Goal: Task Accomplishment & Management: Use online tool/utility

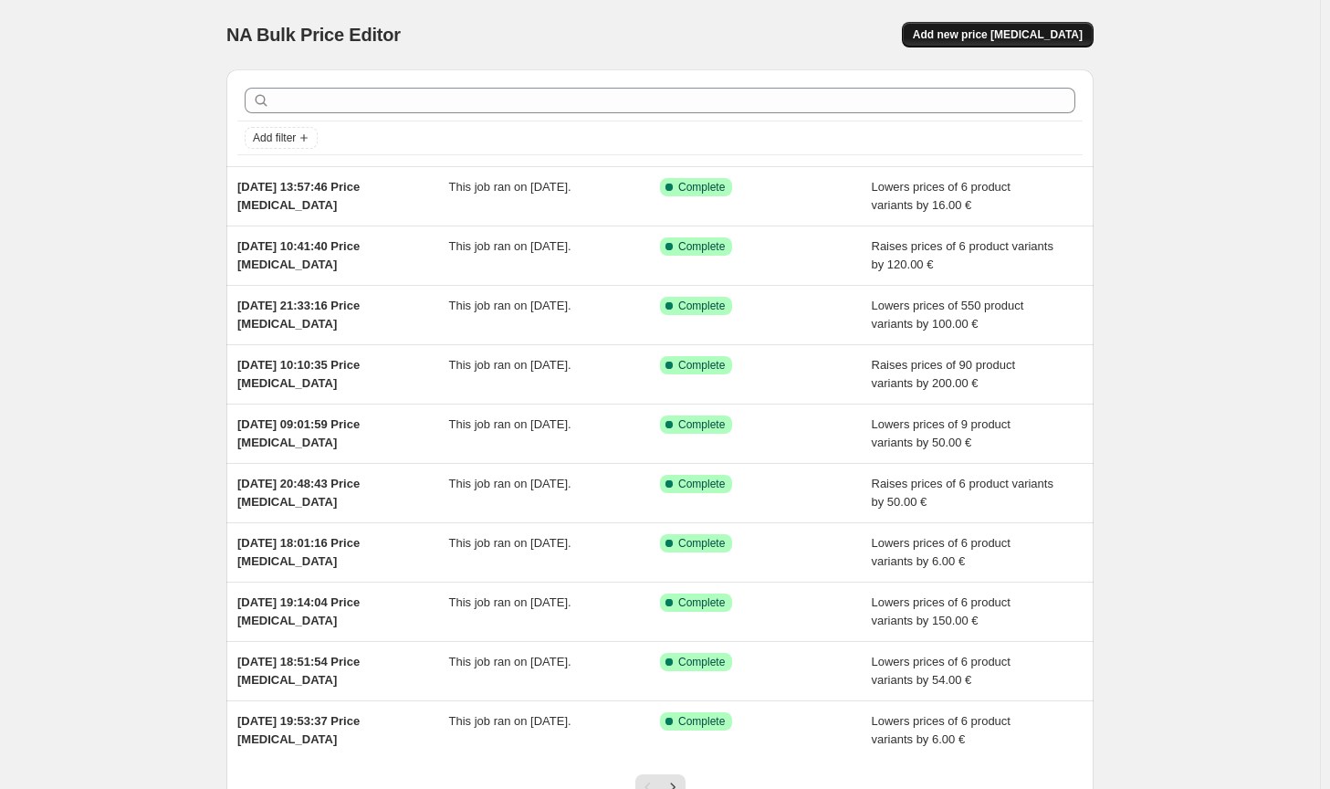
click at [992, 29] on span "Add new price [MEDICAL_DATA]" at bounding box center [998, 34] width 170 height 15
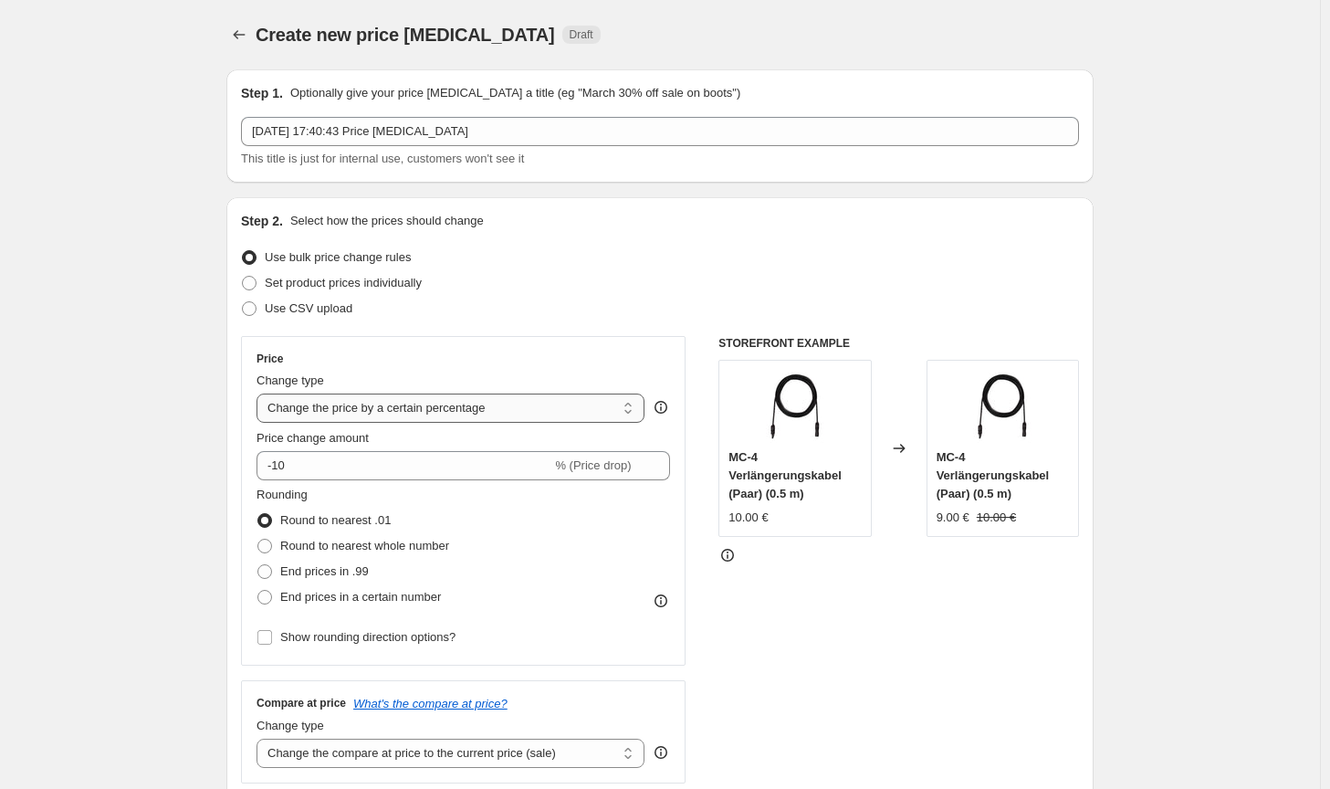
scroll to position [183, 0]
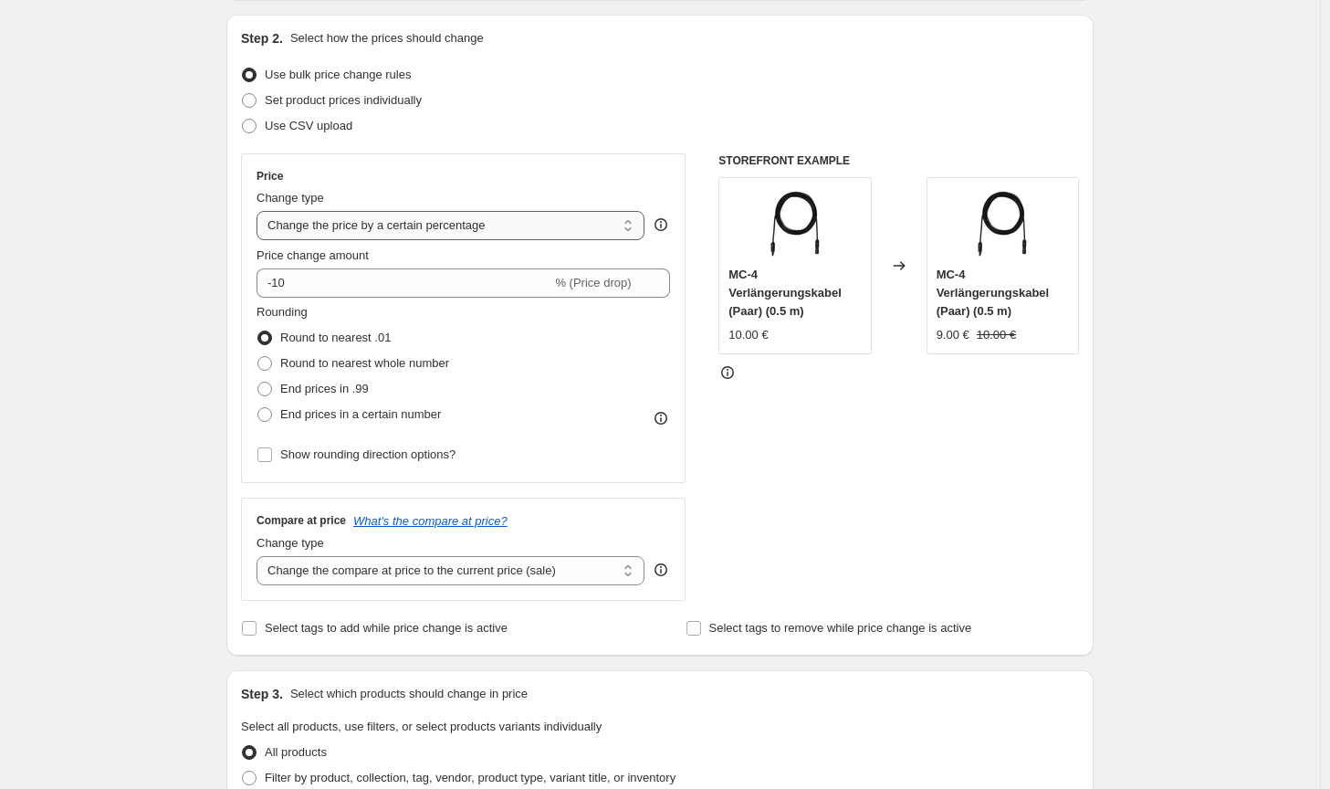
click at [445, 230] on select "Change the price to a certain amount Change the price by a certain amount Chang…" at bounding box center [451, 225] width 388 height 29
select select "by"
click at [260, 211] on select "Change the price to a certain amount Change the price by a certain amount Chang…" at bounding box center [451, 225] width 388 height 29
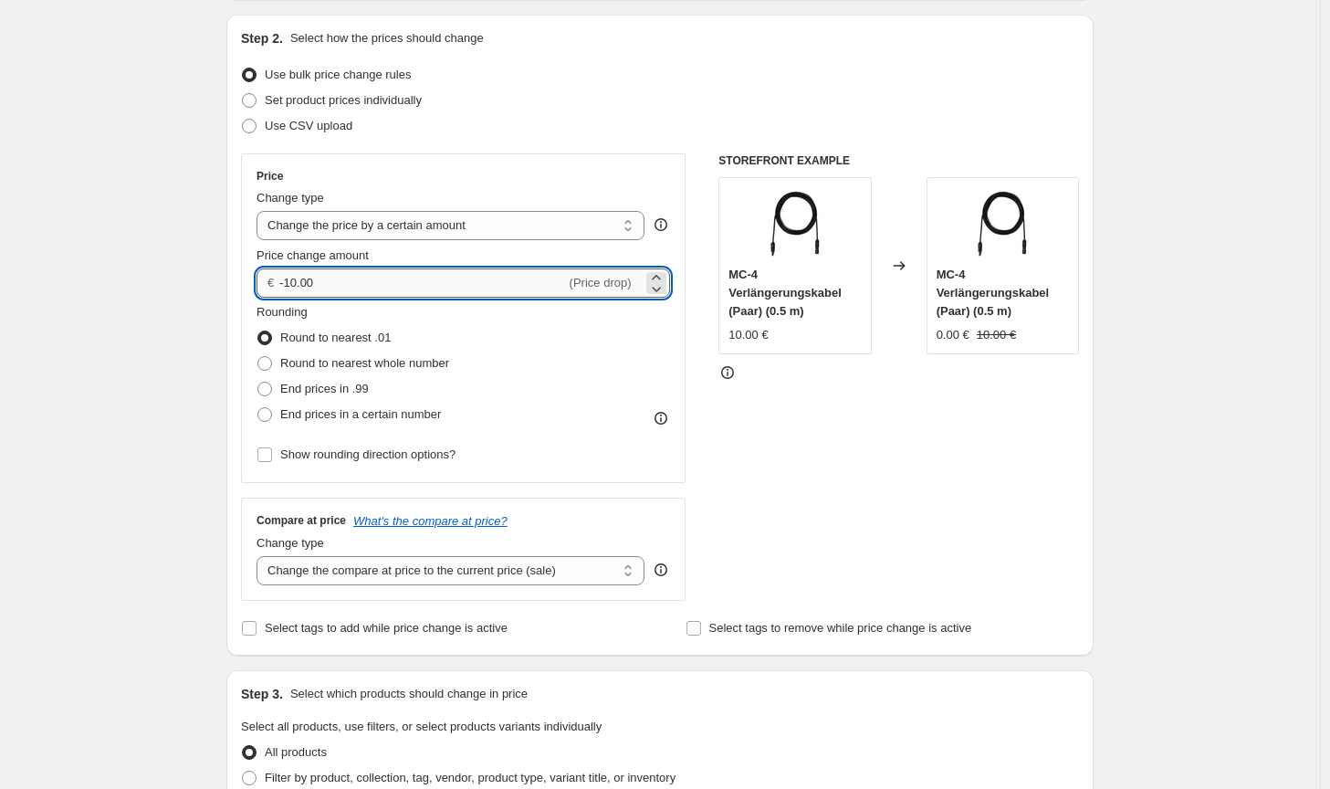
drag, startPoint x: 352, startPoint y: 286, endPoint x: 288, endPoint y: 278, distance: 64.4
click at [288, 278] on input "-10.00" at bounding box center [422, 282] width 286 height 29
type input "-100.00"
click at [424, 352] on label "Round to nearest whole number" at bounding box center [353, 364] width 193 height 26
click at [258, 356] on input "Round to nearest whole number" at bounding box center [257, 356] width 1 height 1
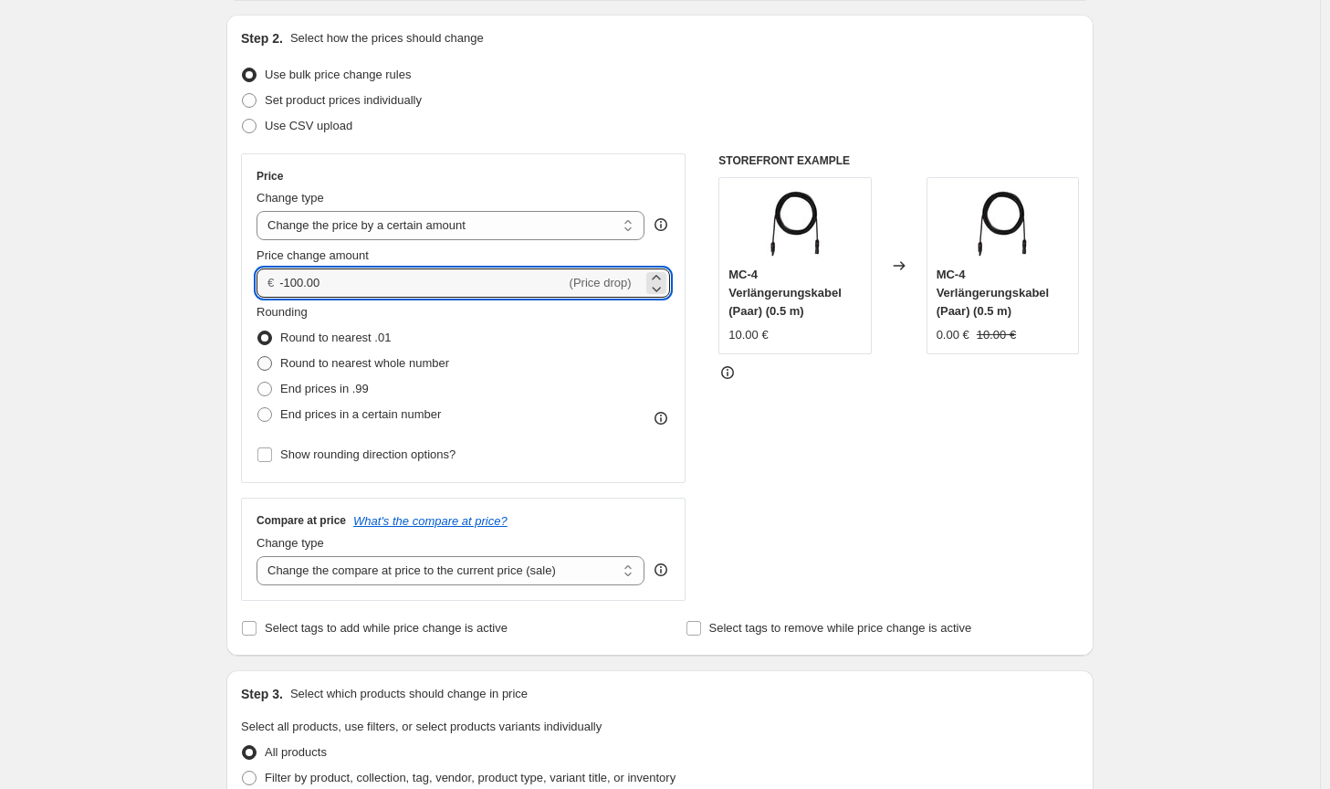
radio input "true"
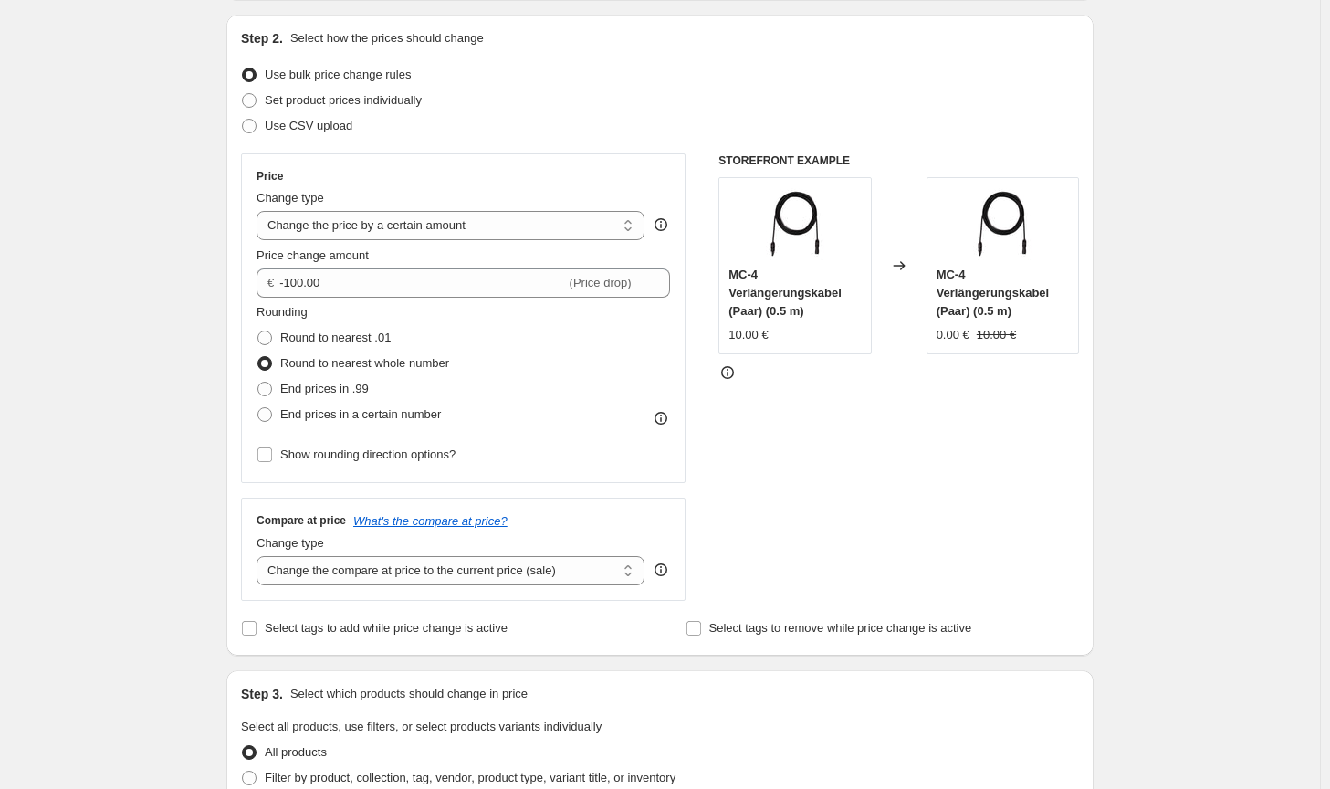
click at [568, 554] on div "Change type Change the compare at price to the current price (sale) Change the …" at bounding box center [451, 559] width 388 height 51
click at [567, 558] on select "Change the compare at price to the current price (sale) Change the compare at p…" at bounding box center [451, 570] width 388 height 29
select select "no_change"
click at [260, 556] on select "Change the compare at price to the current price (sale) Change the compare at p…" at bounding box center [451, 570] width 388 height 29
click at [853, 561] on div "STOREFRONT EXAMPLE MC-4 Verlängerungskabel (Paar) (0.5 m) 10.00 € Changed to MC…" at bounding box center [898, 376] width 361 height 447
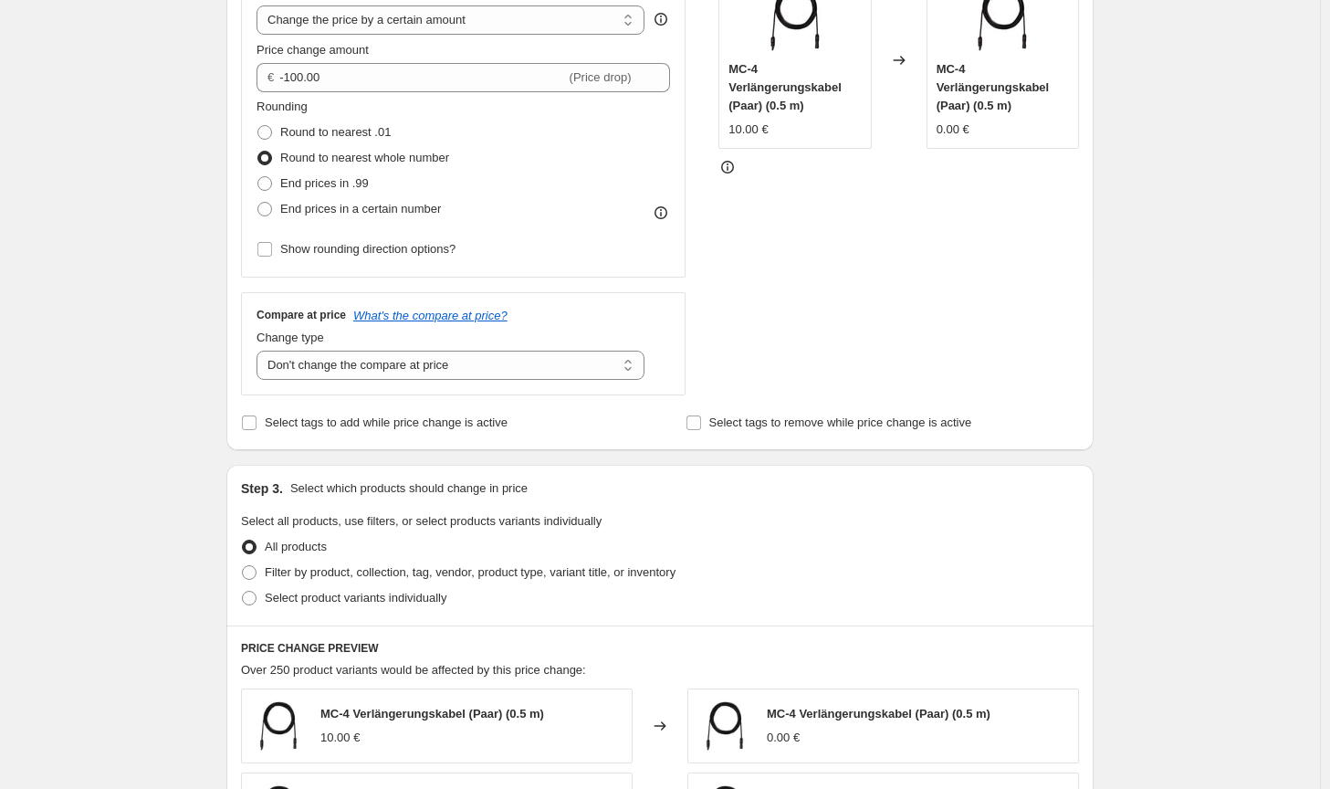
scroll to position [456, 0]
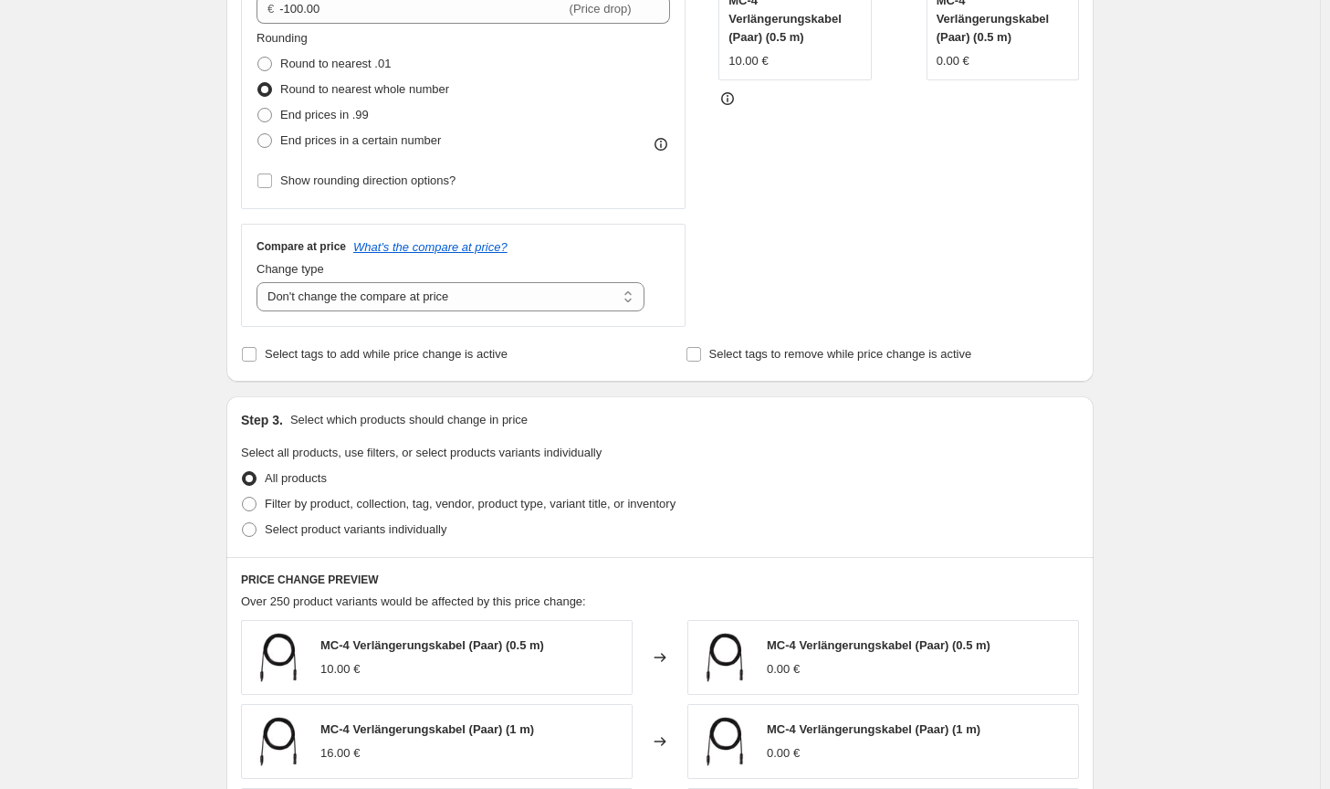
click at [672, 517] on div "Select product variants individually" at bounding box center [660, 530] width 838 height 26
click at [674, 510] on span "Filter by product, collection, tag, vendor, product type, variant title, or inv…" at bounding box center [470, 504] width 411 height 14
click at [243, 498] on input "Filter by product, collection, tag, vendor, product type, variant title, or inv…" at bounding box center [242, 497] width 1 height 1
radio input "true"
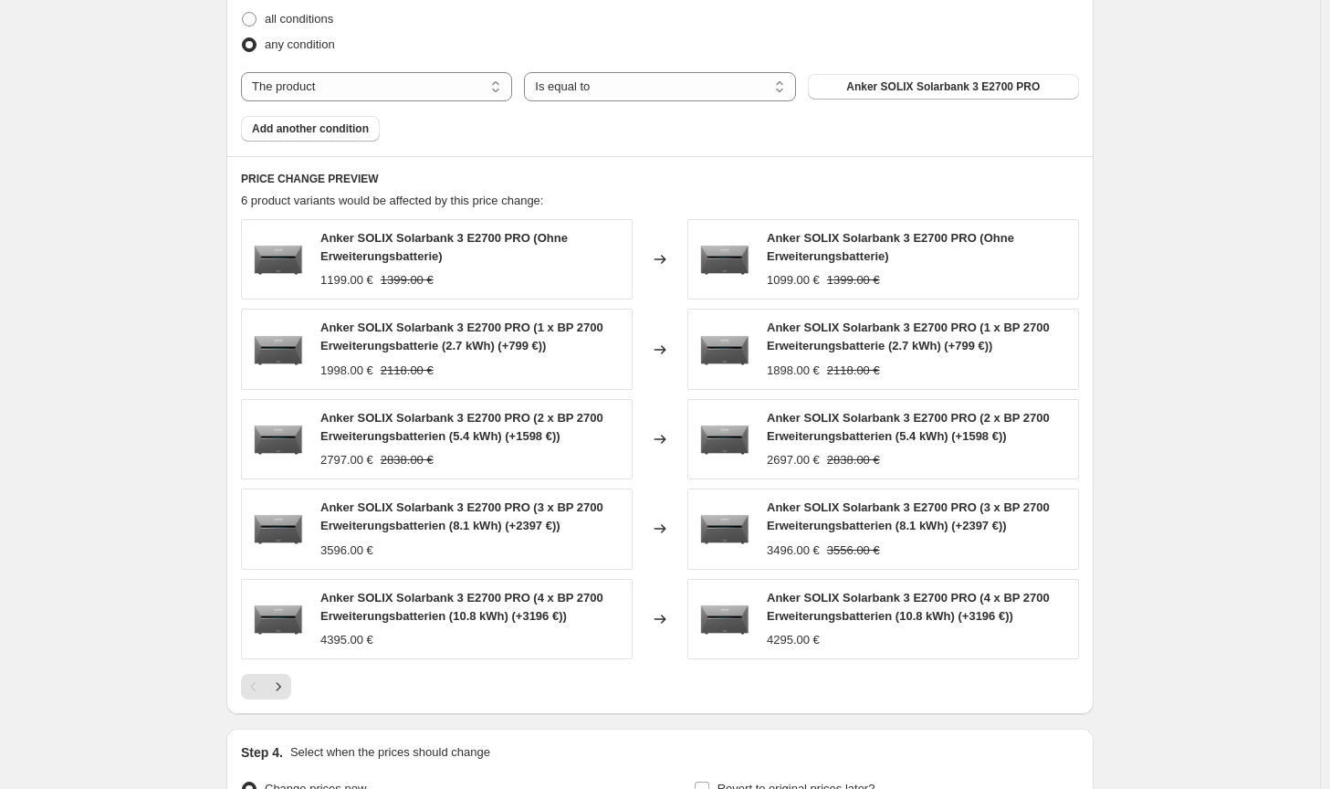
scroll to position [1270, 0]
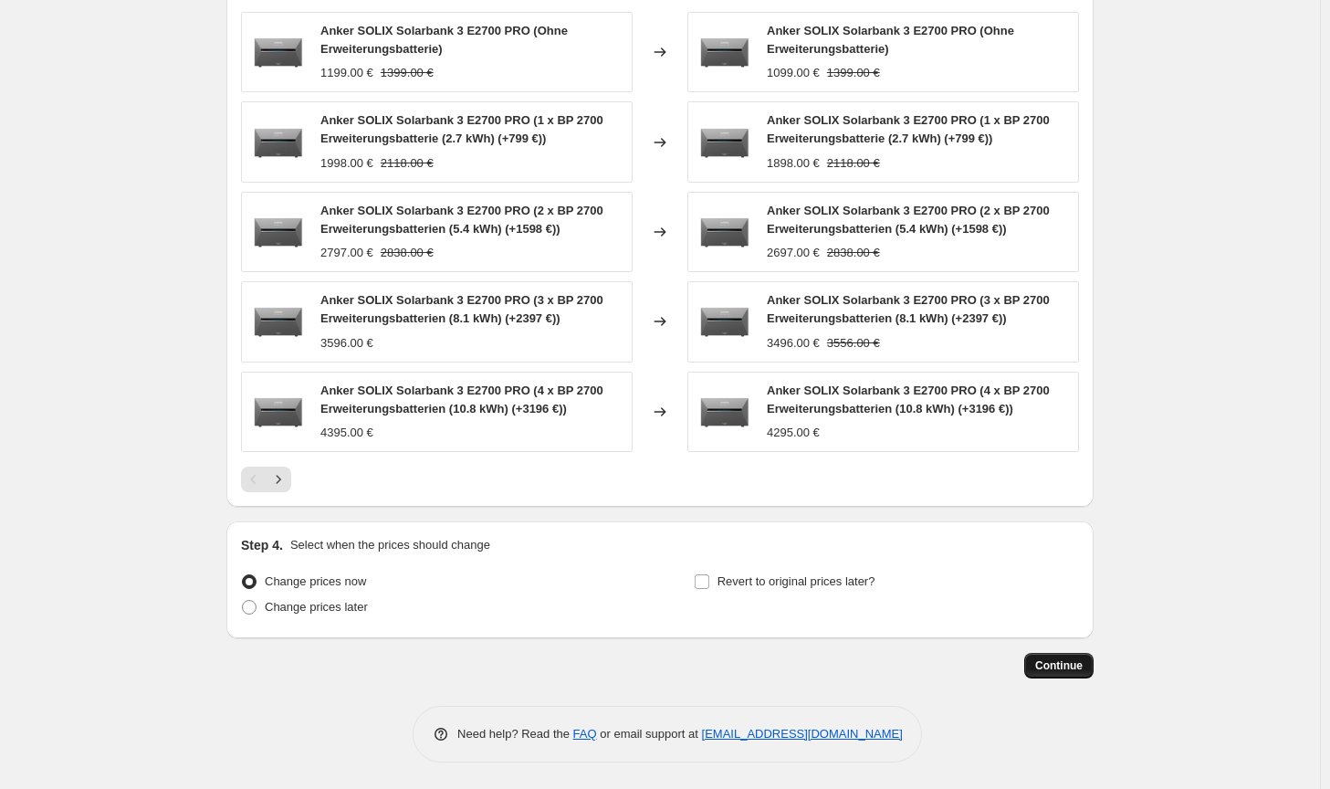
click at [1047, 664] on span "Continue" at bounding box center [1058, 665] width 47 height 15
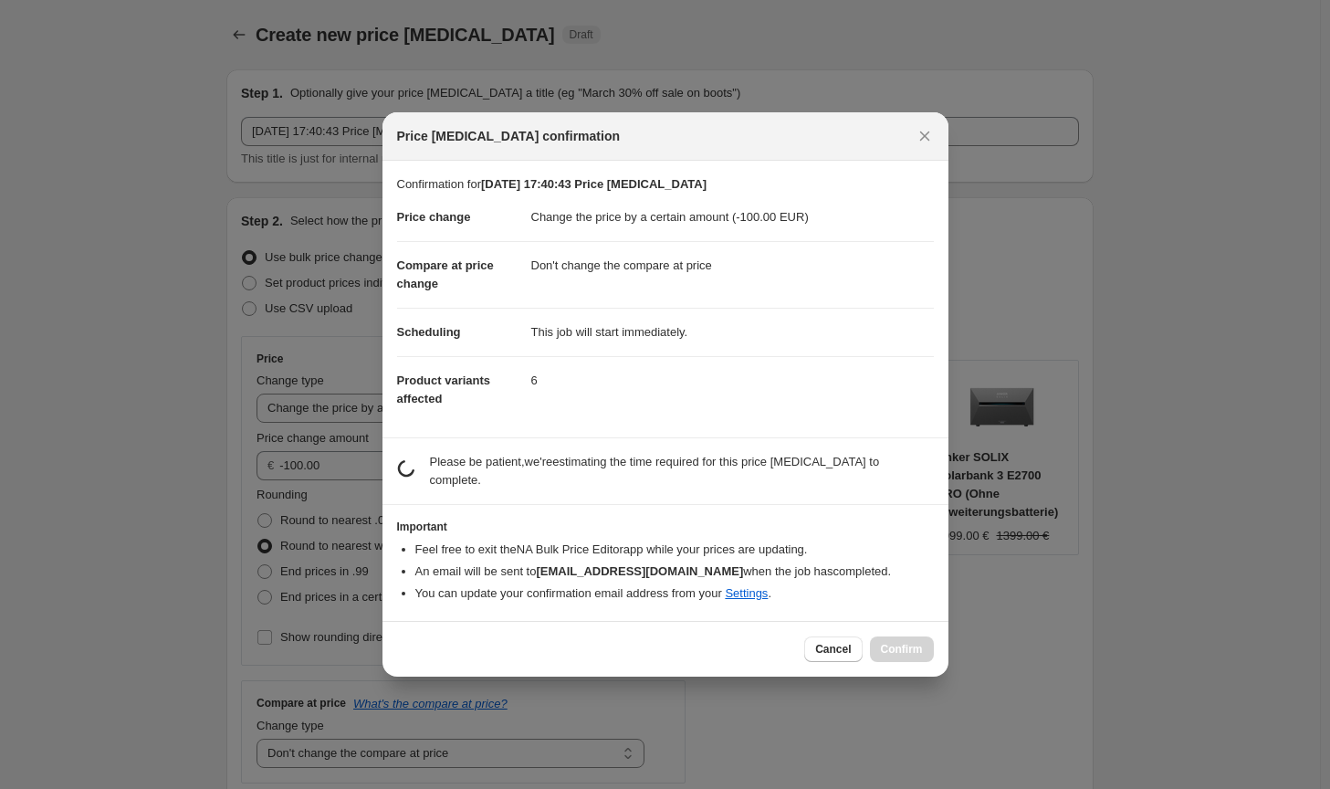
scroll to position [0, 0]
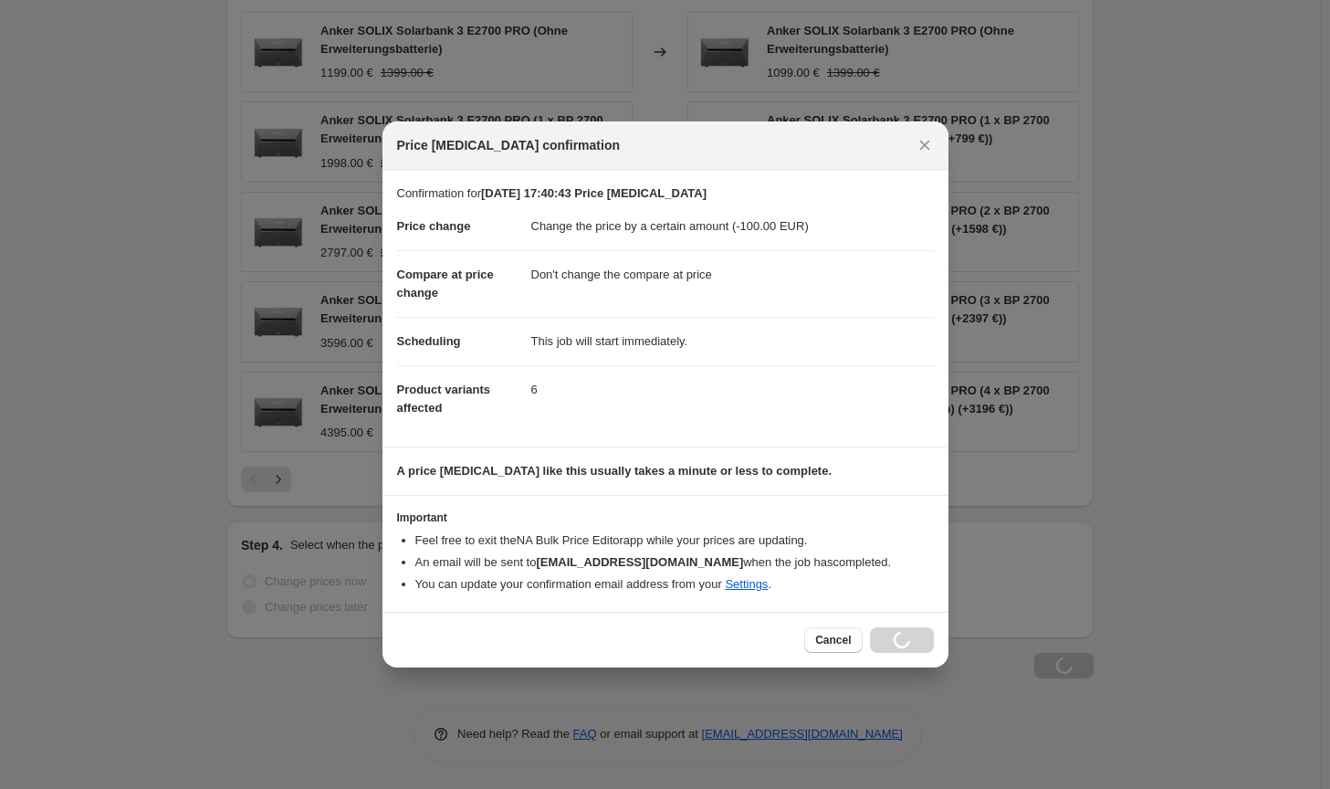
scroll to position [1270, 0]
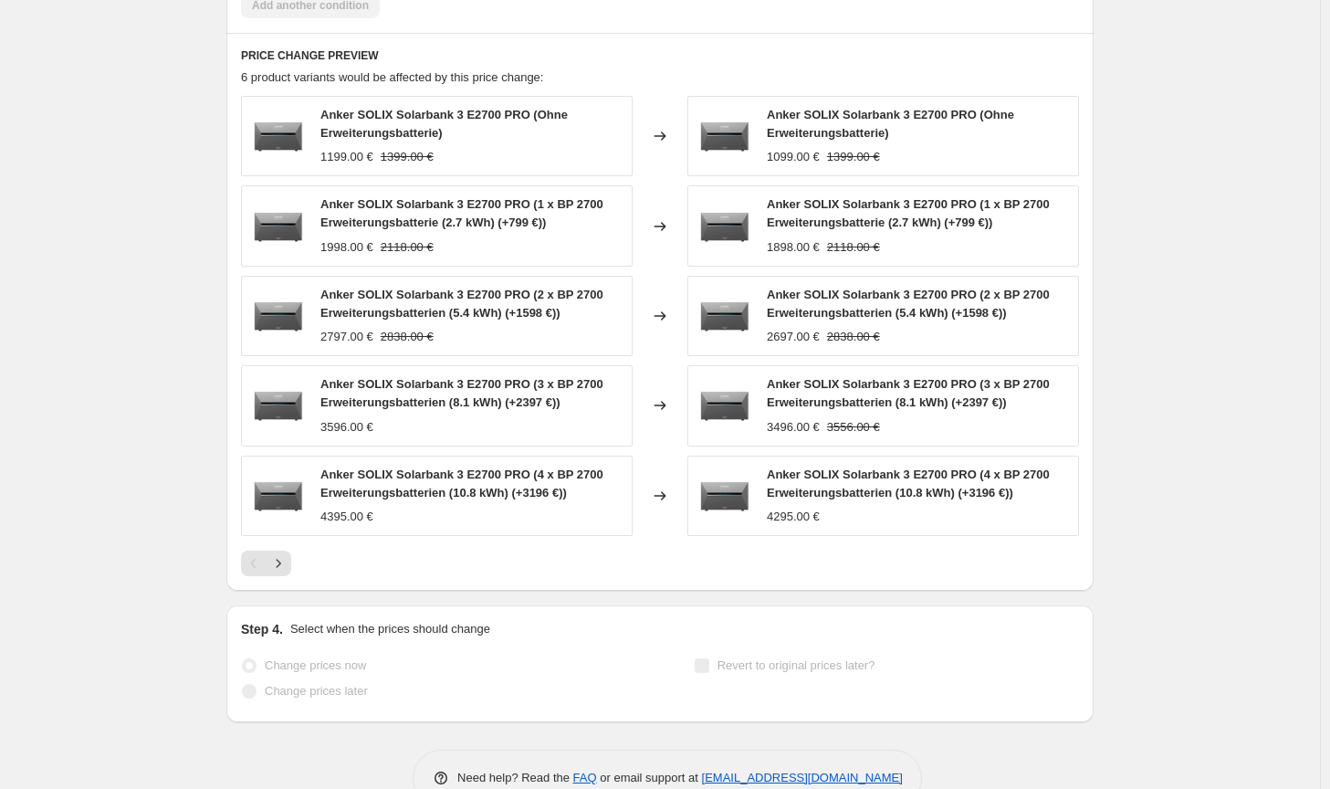
select select "by"
select select "no_change"
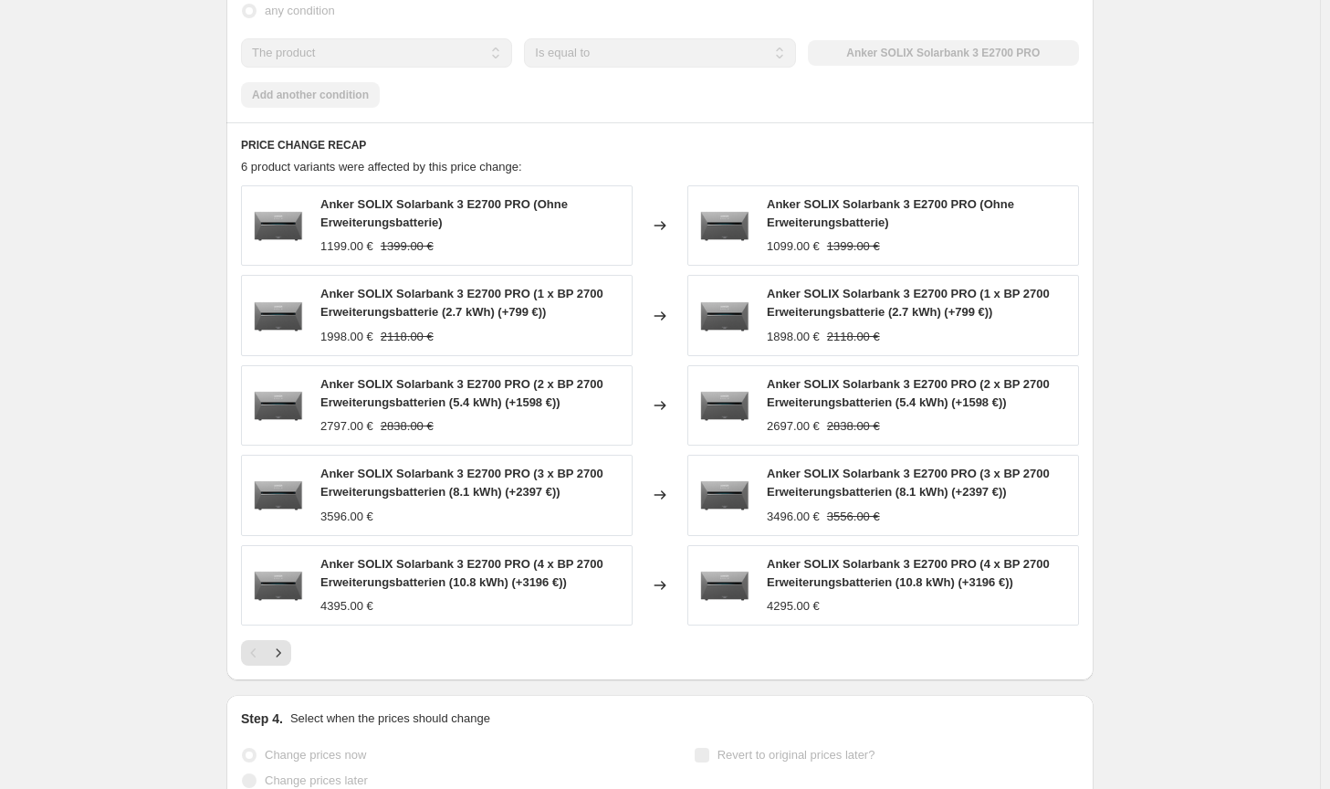
scroll to position [0, 0]
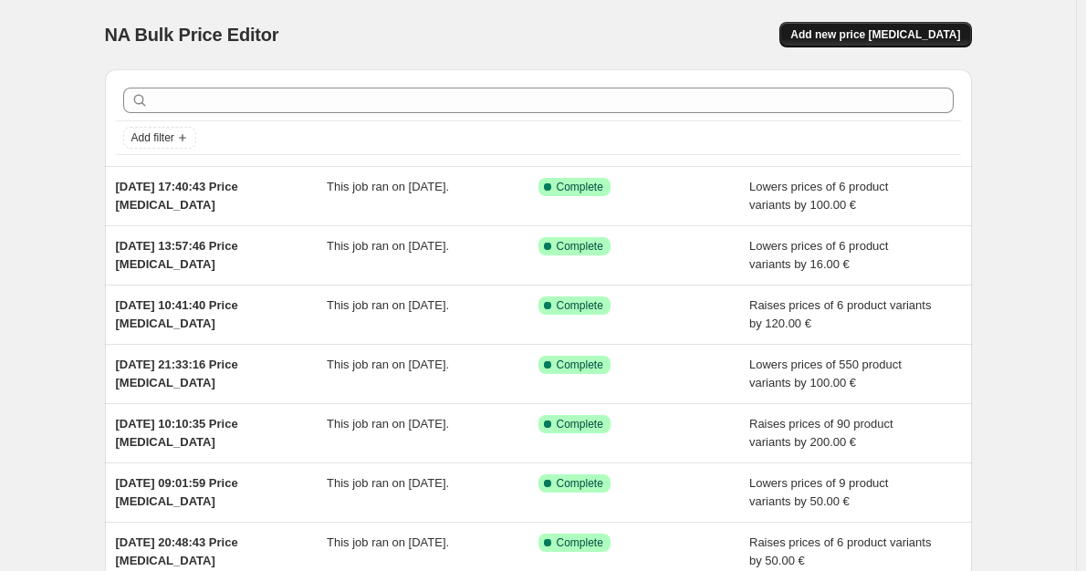
click at [849, 41] on span "Add new price [MEDICAL_DATA]" at bounding box center [876, 34] width 170 height 15
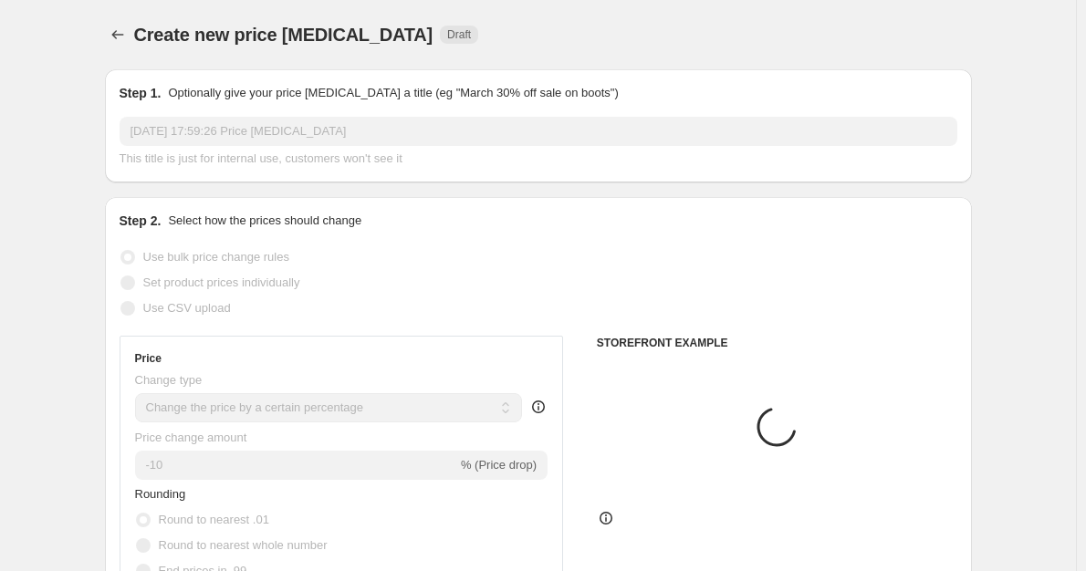
click at [433, 421] on select "Change the price to a certain amount Change the price by a certain amount Chang…" at bounding box center [329, 407] width 388 height 29
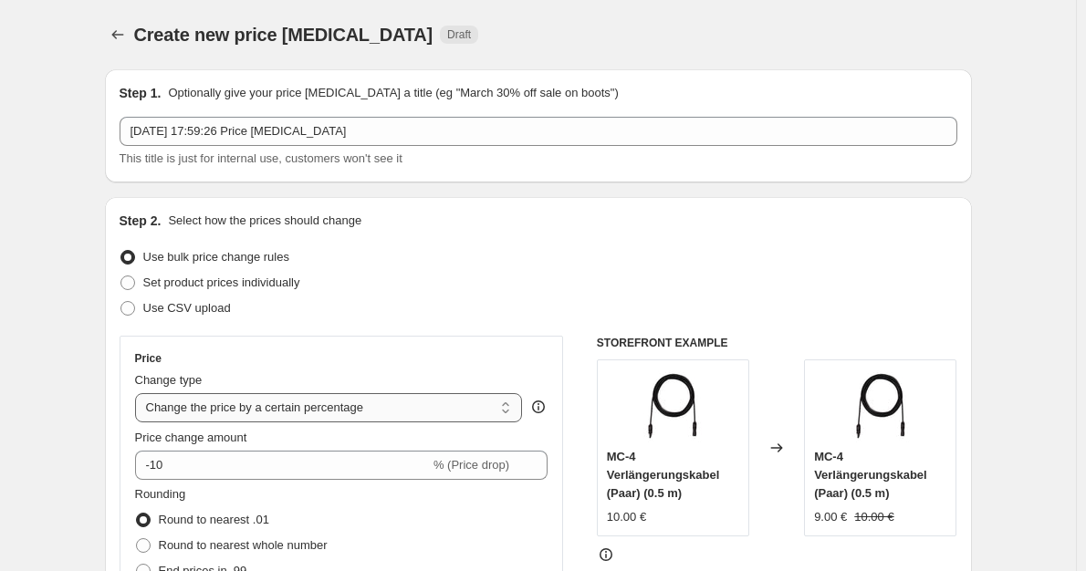
click at [394, 420] on select "Change the price to a certain amount Change the price by a certain amount Chang…" at bounding box center [329, 407] width 388 height 29
select select "by"
click at [139, 393] on select "Change the price to a certain amount Change the price by a certain amount Chang…" at bounding box center [329, 407] width 388 height 29
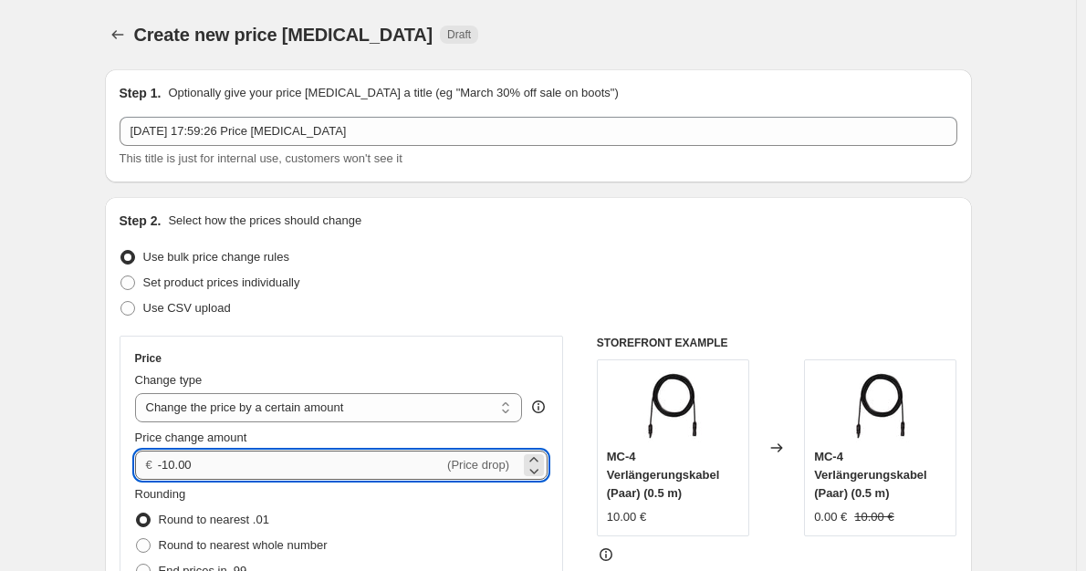
drag, startPoint x: 230, startPoint y: 473, endPoint x: 168, endPoint y: 472, distance: 62.1
click at [168, 472] on input "-10.00" at bounding box center [301, 465] width 286 height 29
type input "-300.00"
click at [465, 524] on div "Rounding Round to nearest .01 Round to nearest whole number End prices in .99 E…" at bounding box center [342, 548] width 414 height 124
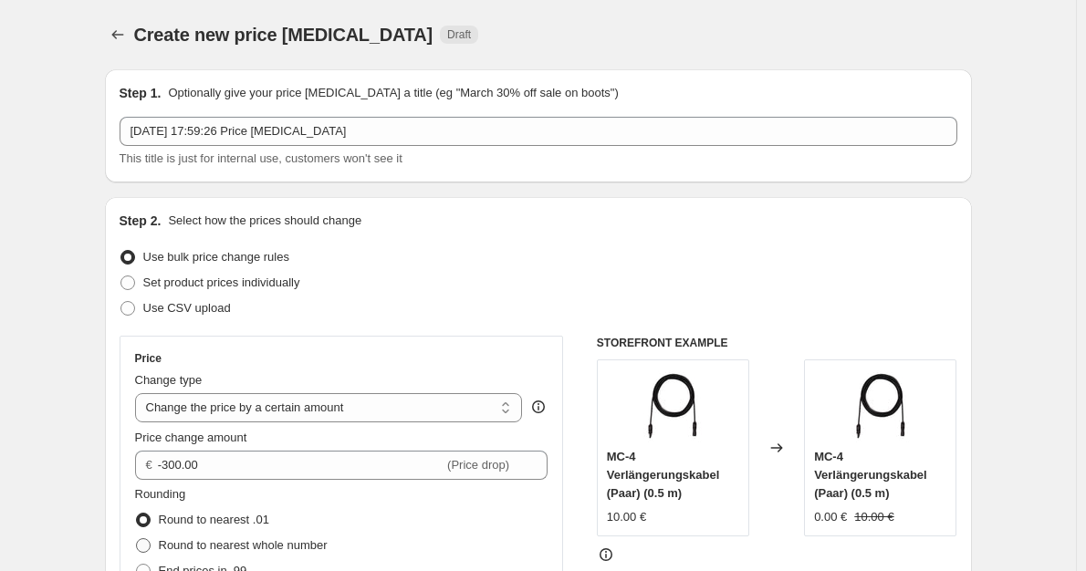
click at [290, 540] on span "Round to nearest whole number" at bounding box center [243, 546] width 169 height 14
click at [137, 540] on input "Round to nearest whole number" at bounding box center [136, 539] width 1 height 1
radio input "true"
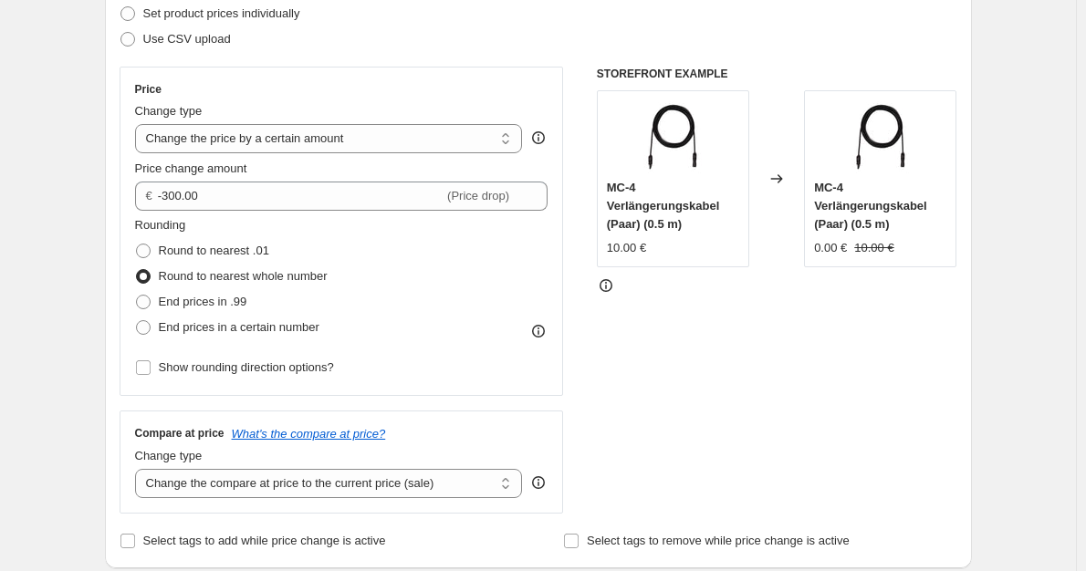
scroll to position [274, 0]
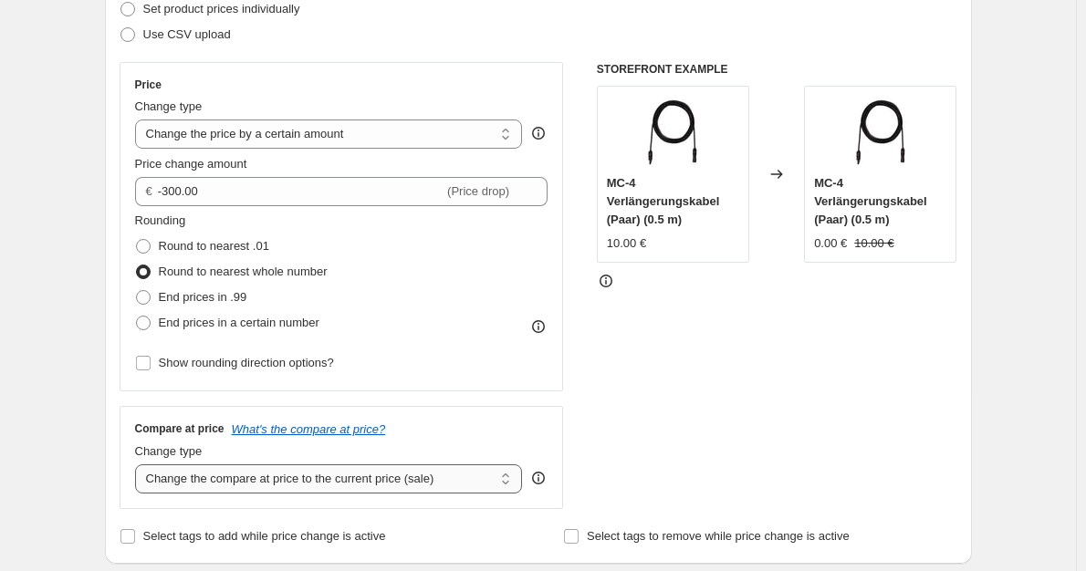
click at [367, 487] on select "Change the compare at price to the current price (sale) Change the compare at p…" at bounding box center [329, 479] width 388 height 29
select select "no_change"
click at [139, 466] on select "Change the compare at price to the current price (sale) Change the compare at p…" at bounding box center [329, 479] width 388 height 29
click at [703, 422] on div "STOREFRONT EXAMPLE MC-4 Verlängerungskabel (Paar) (0.5 m) 10.00 € Changed to MC…" at bounding box center [777, 285] width 361 height 447
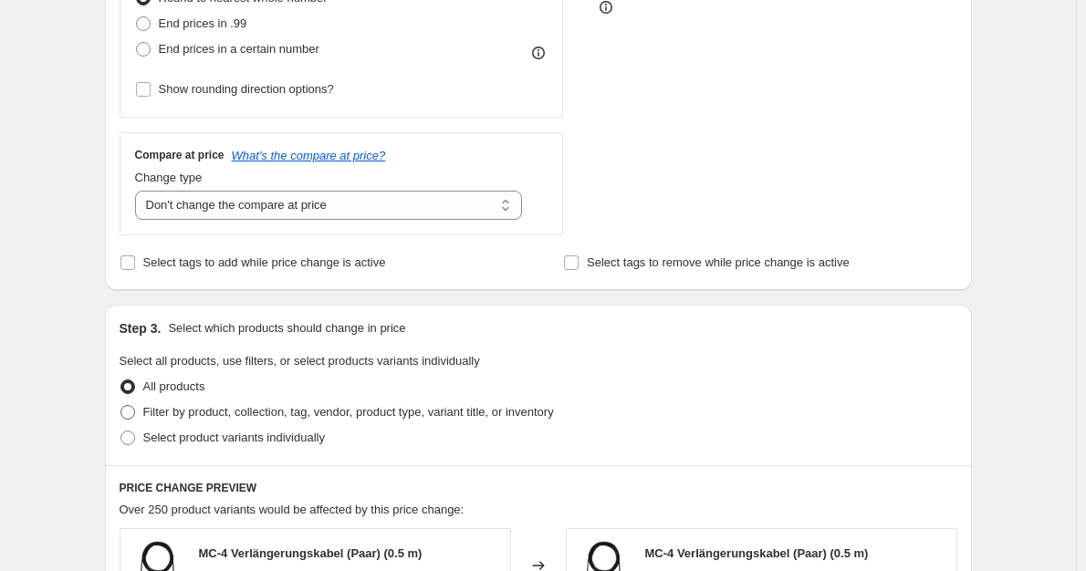
click at [459, 414] on span "Filter by product, collection, tag, vendor, product type, variant title, or inv…" at bounding box center [348, 412] width 411 height 14
click at [121, 406] on input "Filter by product, collection, tag, vendor, product type, variant title, or inv…" at bounding box center [121, 405] width 1 height 1
radio input "true"
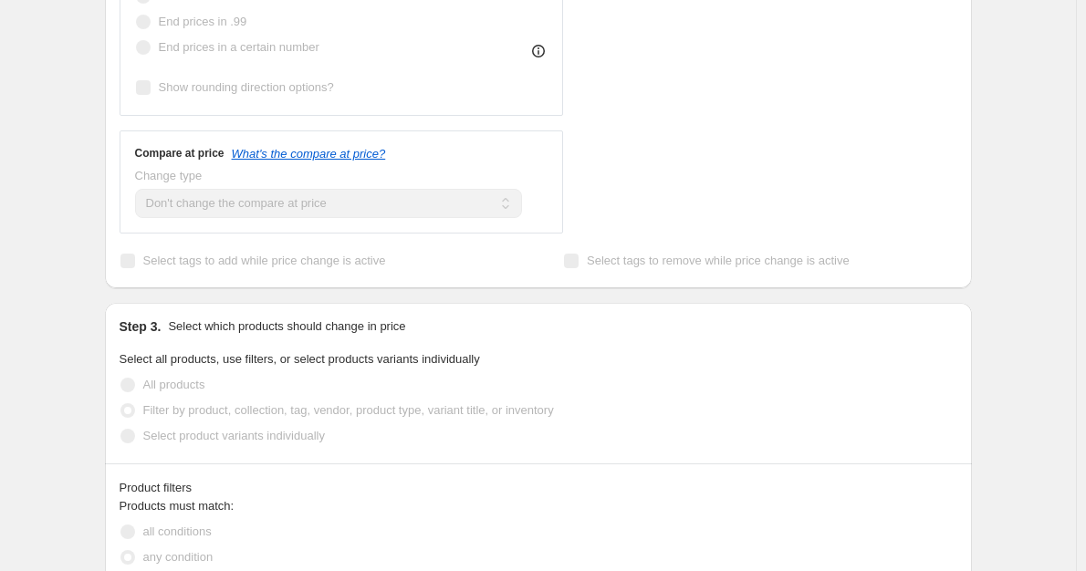
scroll to position [730, 0]
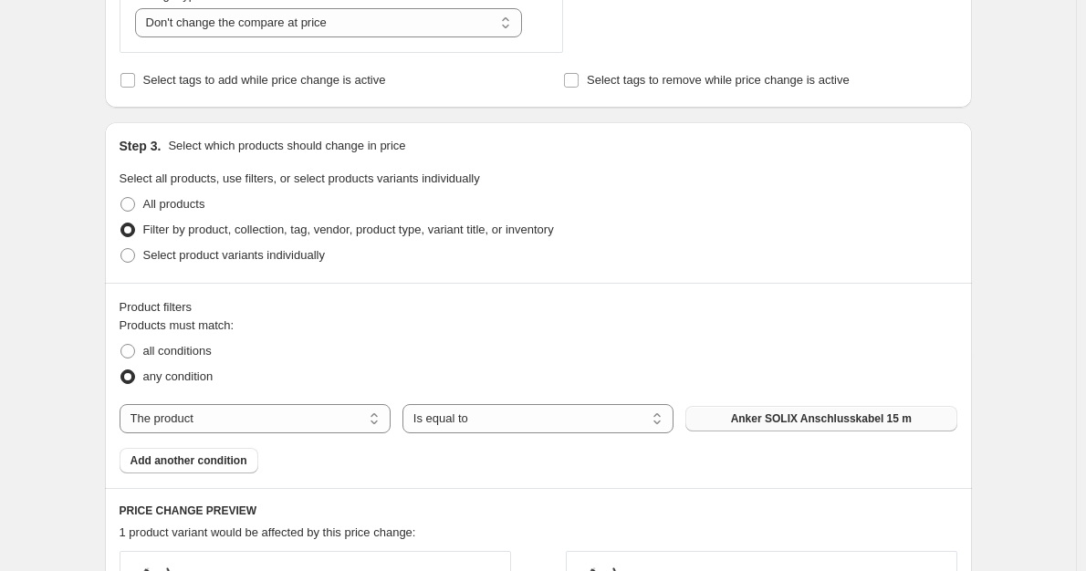
click at [720, 419] on button "Anker SOLIX Anschlusskabel 15 m" at bounding box center [821, 419] width 271 height 26
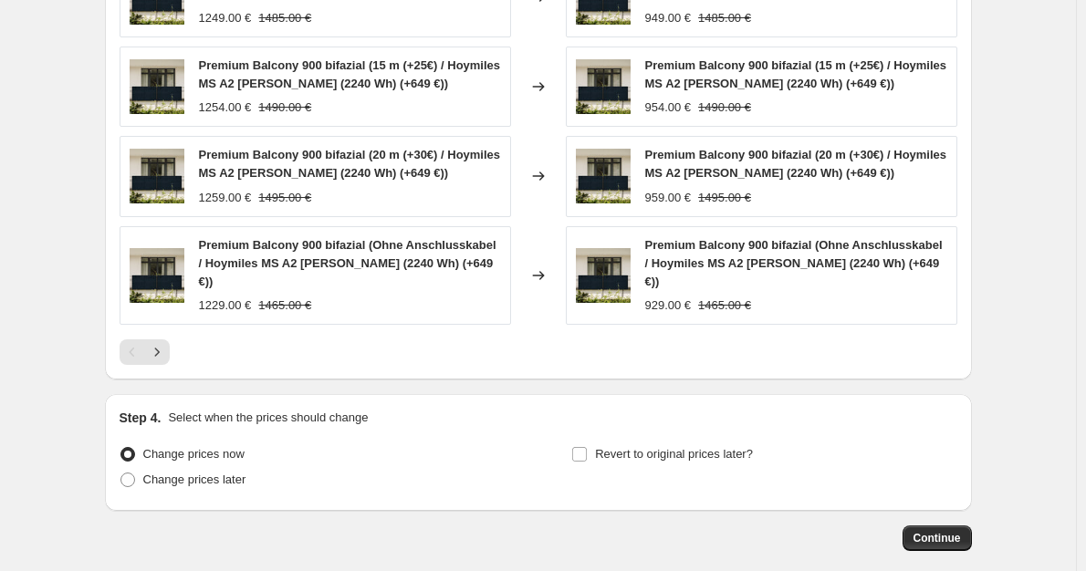
scroll to position [1398, 0]
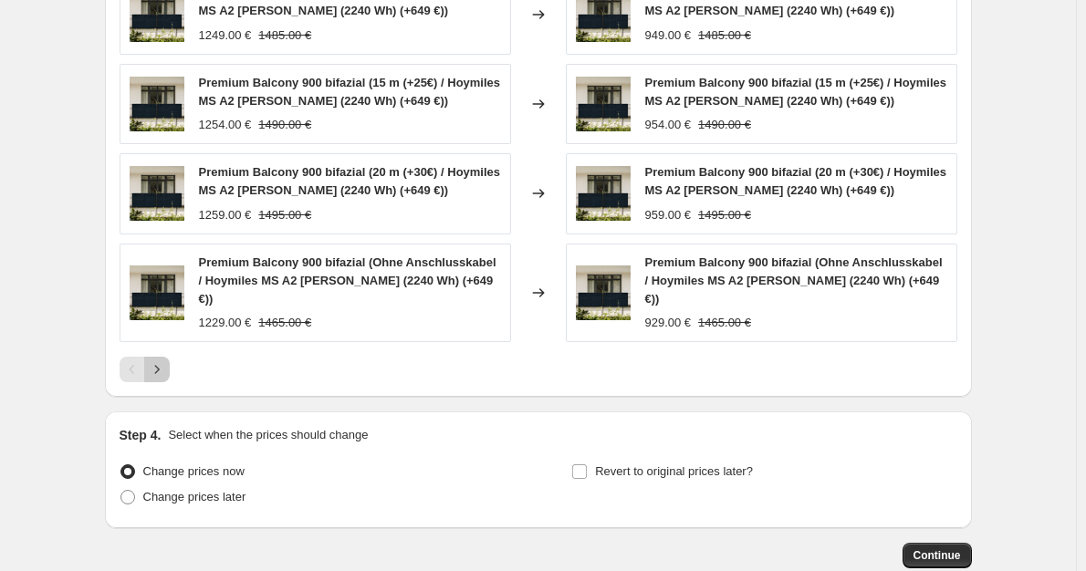
click at [162, 361] on icon "Next" at bounding box center [157, 370] width 18 height 18
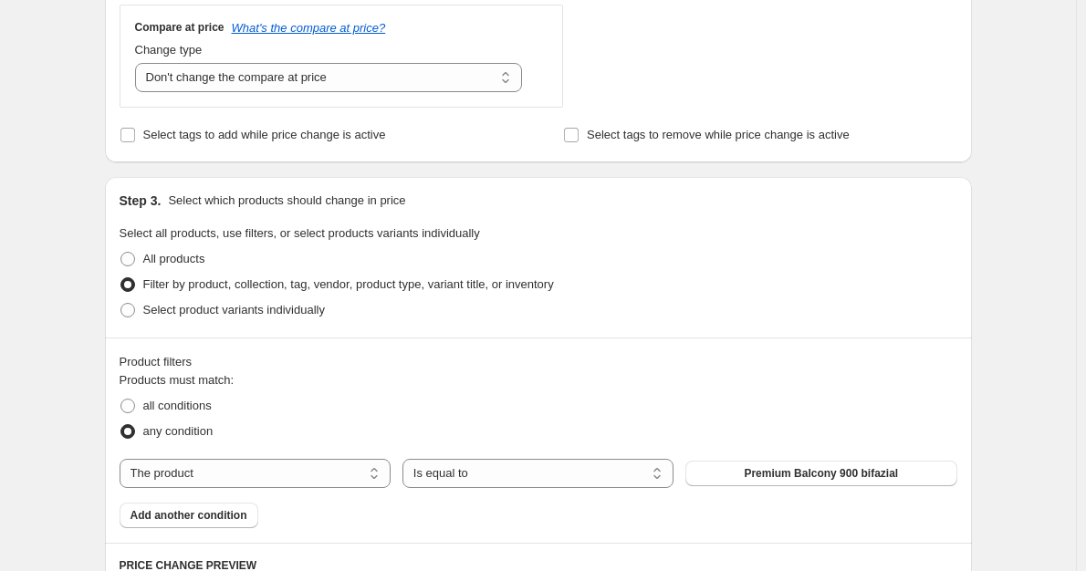
scroll to position [0, 0]
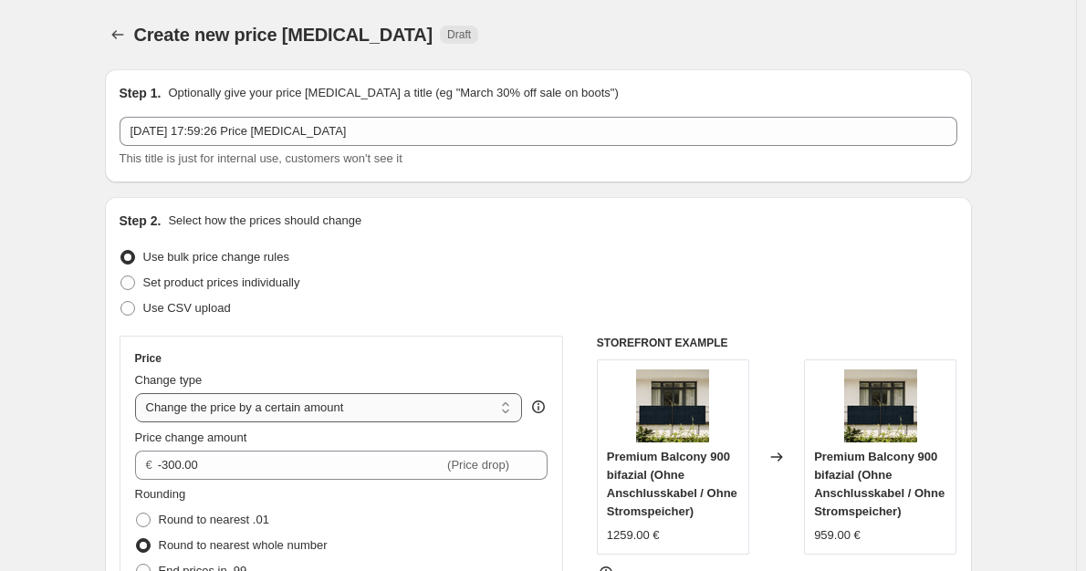
click at [288, 407] on select "Change the price to a certain amount Change the price by a certain amount Chang…" at bounding box center [329, 407] width 388 height 29
click at [288, 406] on select "Change the price to a certain amount Change the price by a certain amount Chang…" at bounding box center [329, 407] width 388 height 29
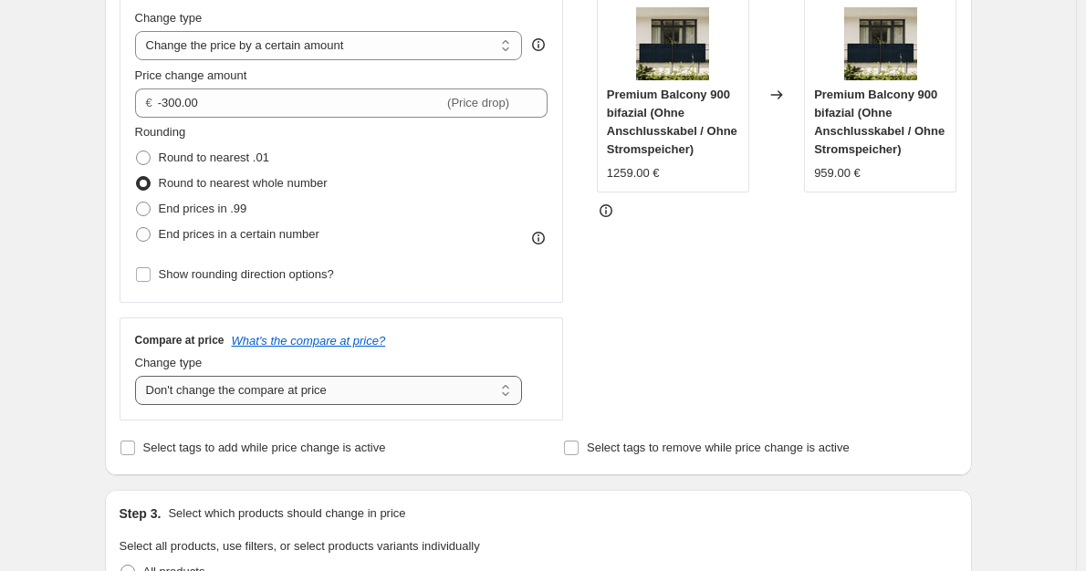
scroll to position [365, 0]
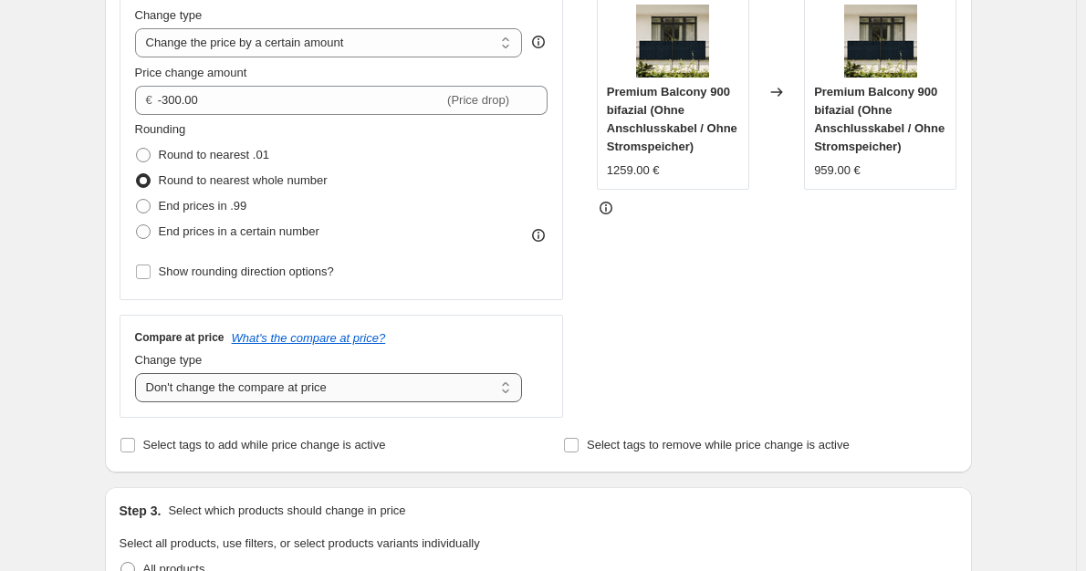
click at [270, 385] on select "Change the compare at price to the current price (sale) Change the compare at p…" at bounding box center [329, 387] width 388 height 29
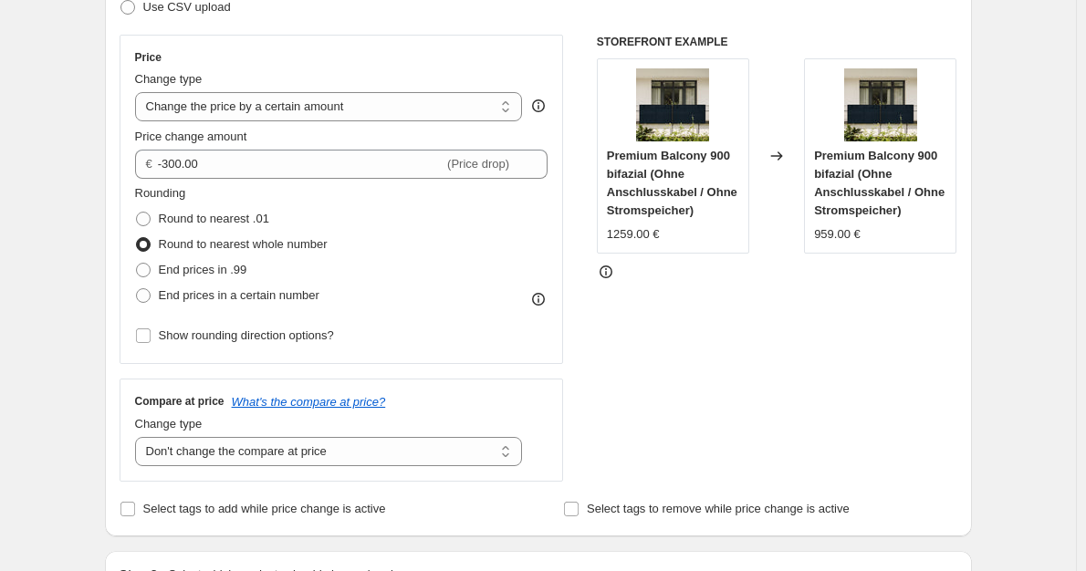
scroll to position [274, 0]
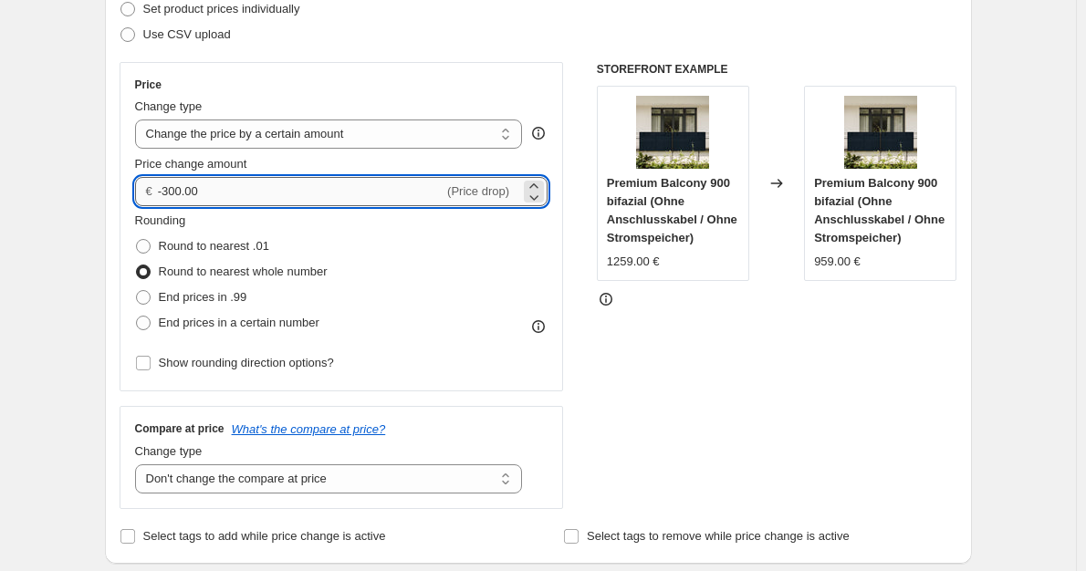
click at [173, 185] on input "-300.00" at bounding box center [301, 191] width 286 height 29
type input "-350.00"
click at [716, 349] on div "STOREFRONT EXAMPLE Premium Balcony 900 bifazial (Ohne Anschlusskabel / Ohne Str…" at bounding box center [777, 285] width 361 height 447
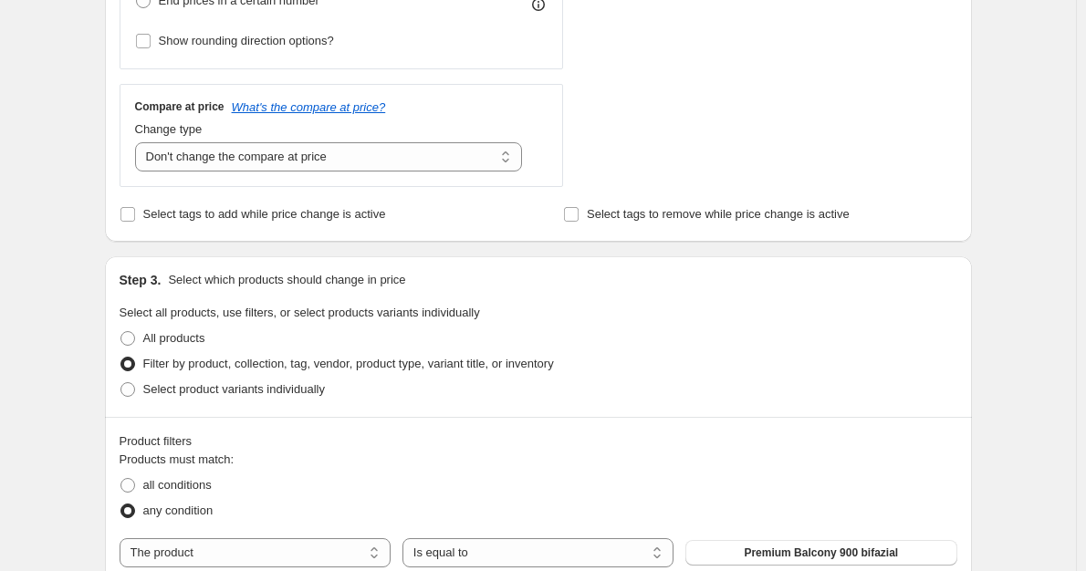
scroll to position [576, 0]
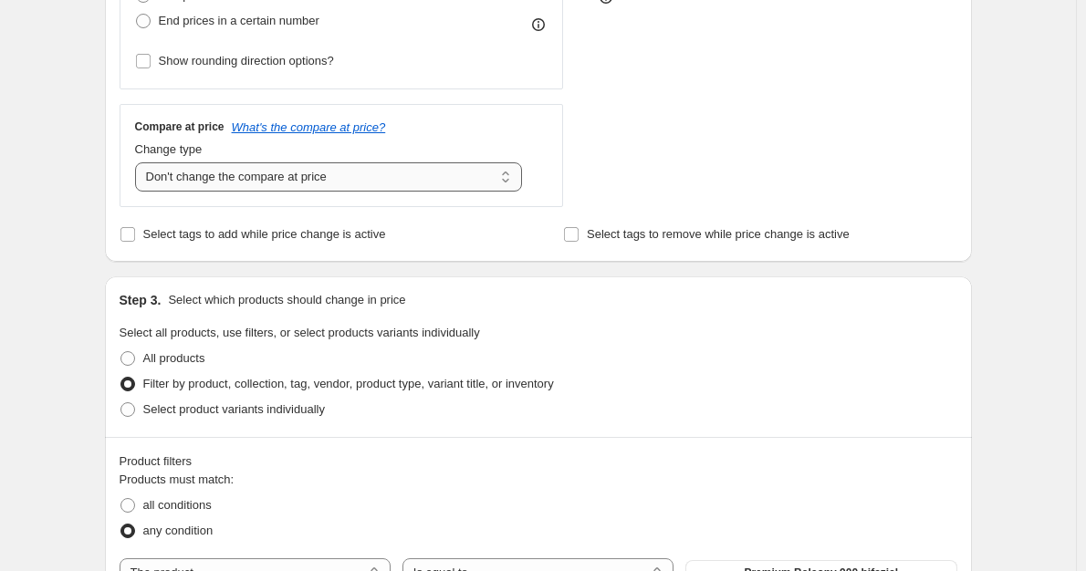
click at [324, 181] on select "Change the compare at price to the current price (sale) Change the compare at p…" at bounding box center [329, 176] width 388 height 29
select select "ep"
click at [139, 162] on select "Change the compare at price to the current price (sale) Change the compare at p…" at bounding box center [329, 176] width 388 height 29
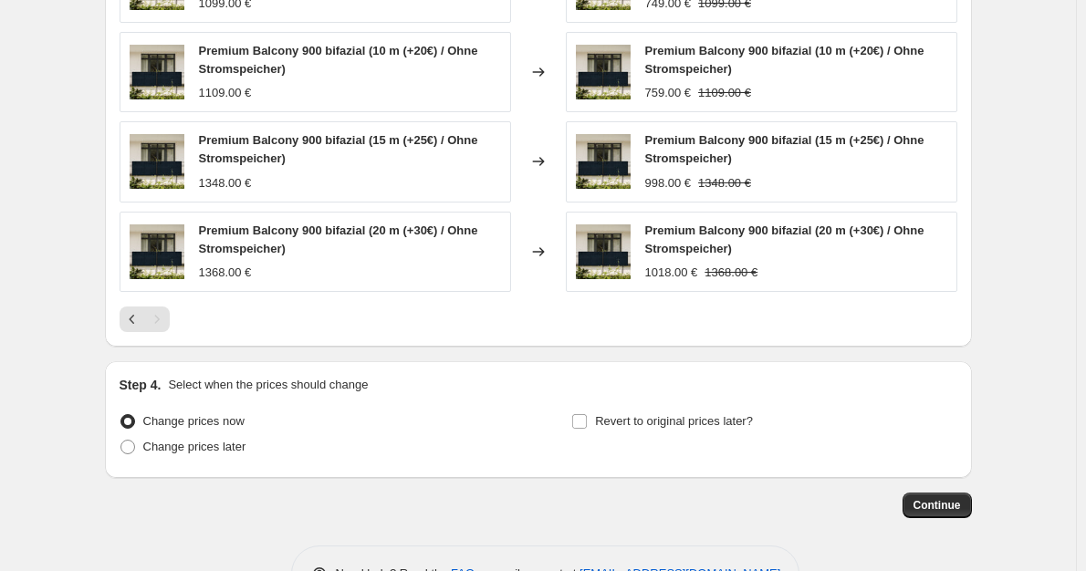
scroll to position [1489, 0]
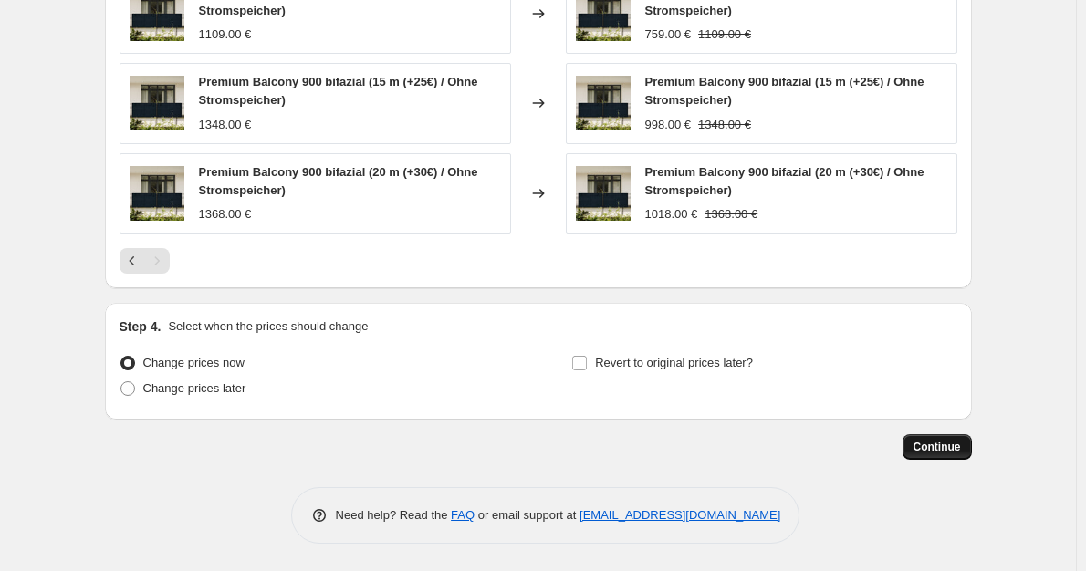
click at [933, 446] on span "Continue" at bounding box center [937, 447] width 47 height 15
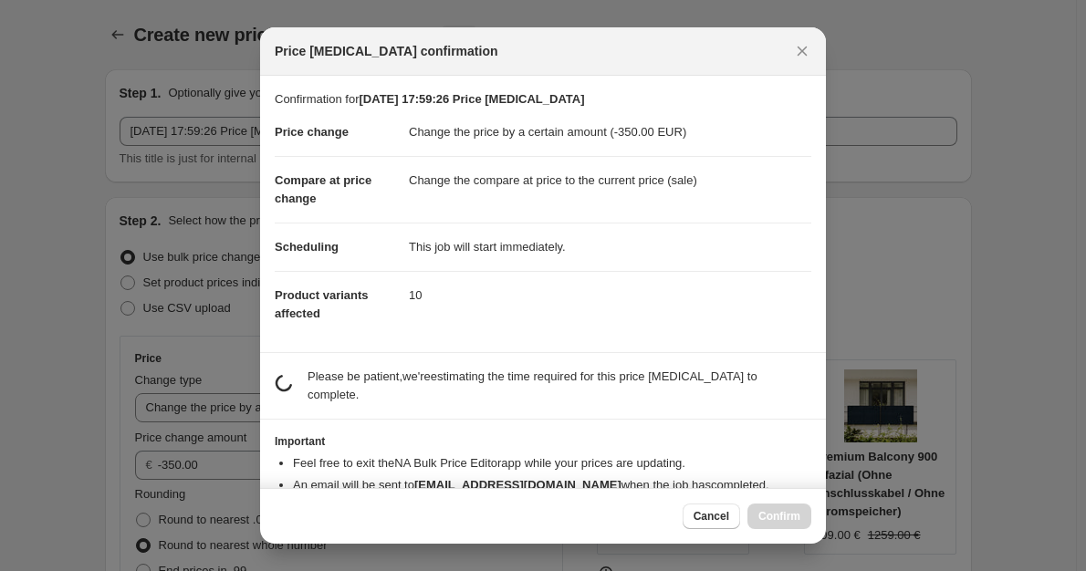
scroll to position [0, 0]
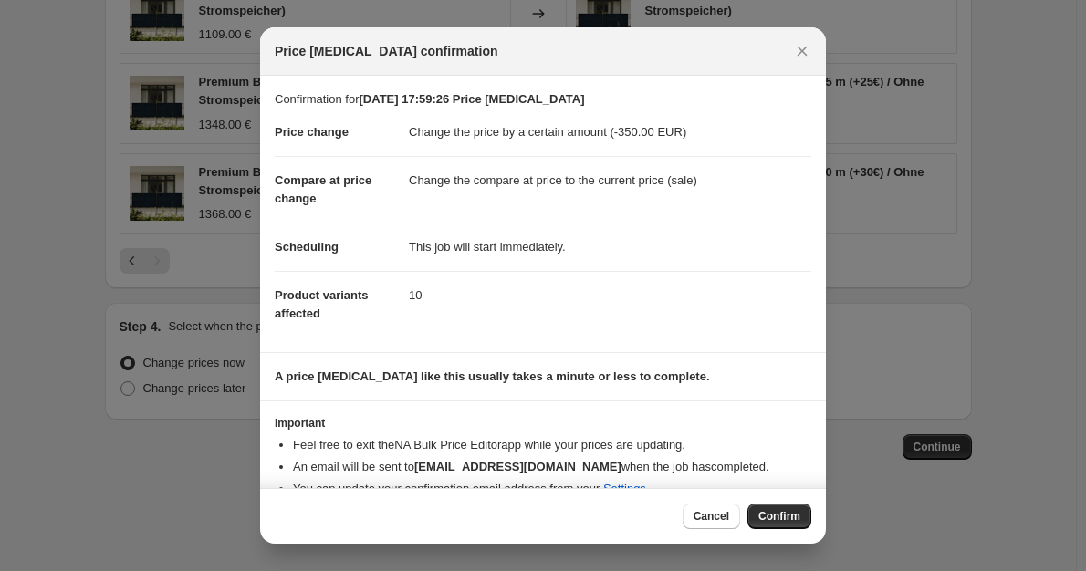
click at [788, 511] on span "Confirm" at bounding box center [780, 516] width 42 height 15
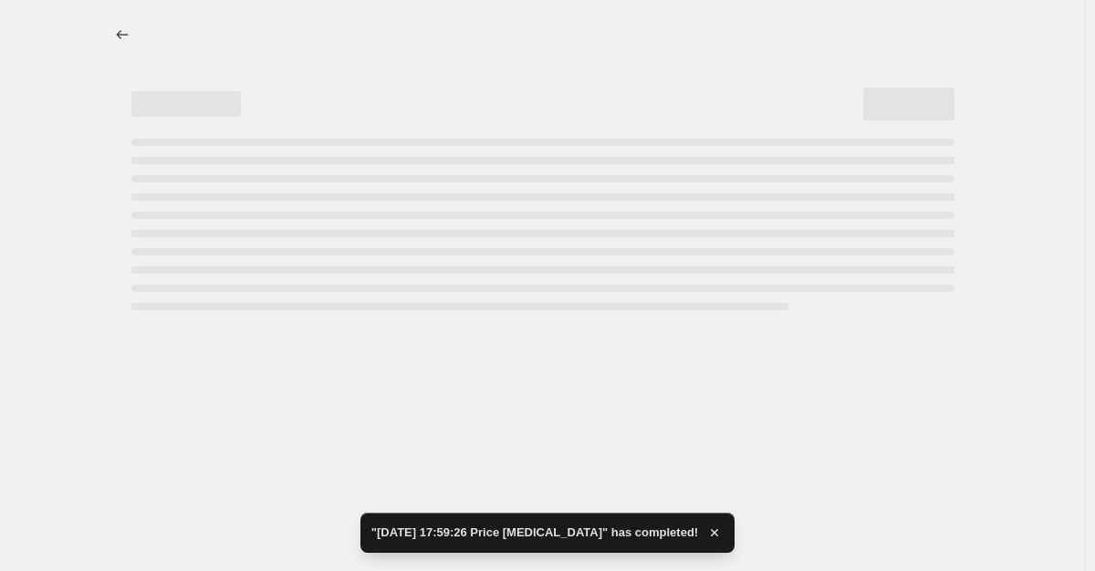
select select "by"
